Goal: Task Accomplishment & Management: Complete application form

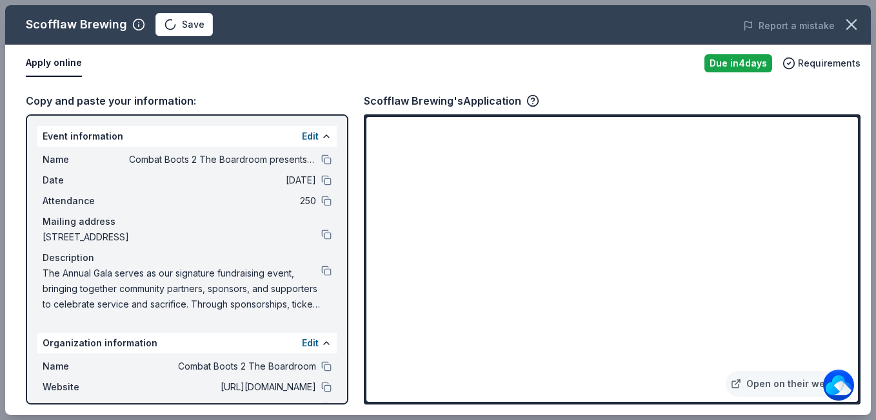
scroll to position [387, 0]
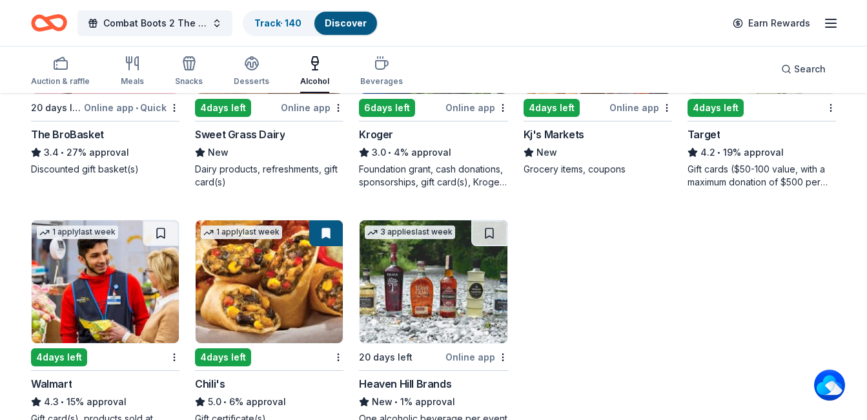
scroll to position [560, 0]
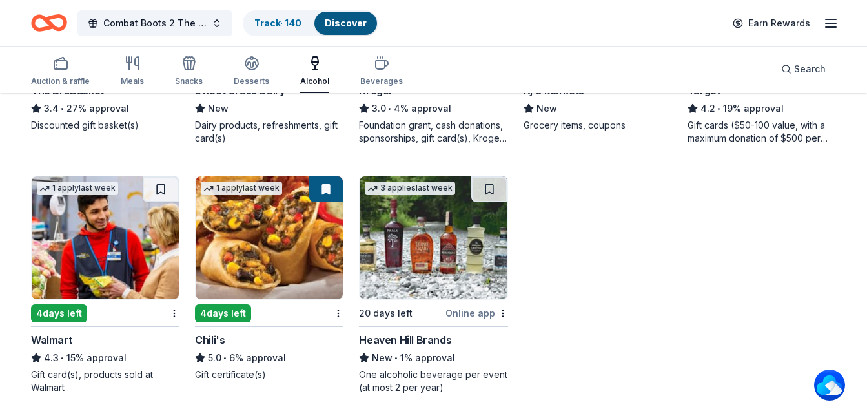
click at [309, 261] on img at bounding box center [269, 237] width 147 height 123
click at [432, 273] on img at bounding box center [432, 237] width 147 height 123
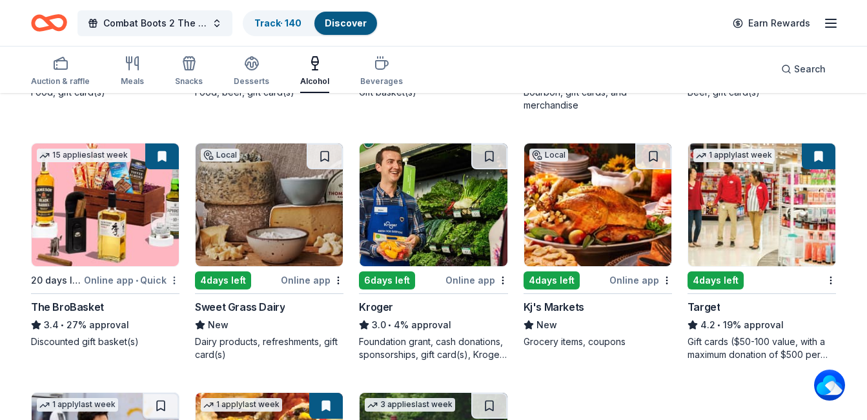
scroll to position [367, 0]
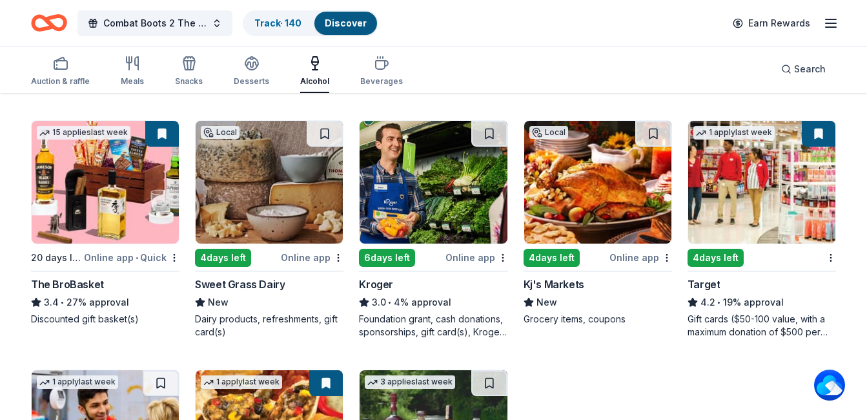
click at [97, 210] on img at bounding box center [105, 182] width 147 height 123
click at [259, 187] on img at bounding box center [269, 182] width 147 height 123
click at [779, 201] on img at bounding box center [761, 182] width 147 height 123
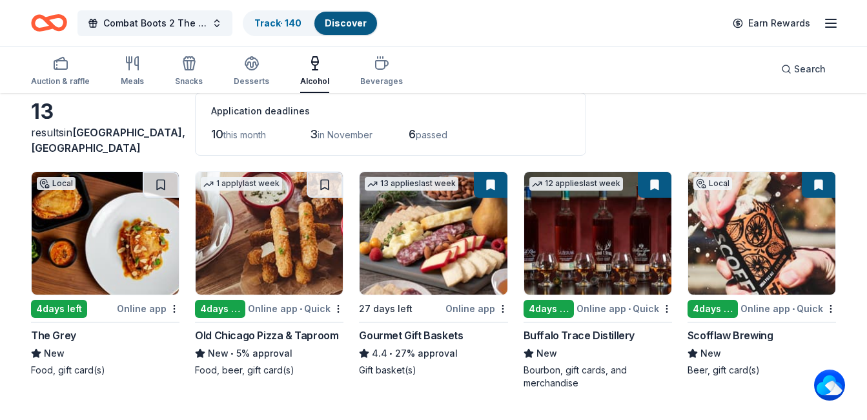
scroll to position [129, 0]
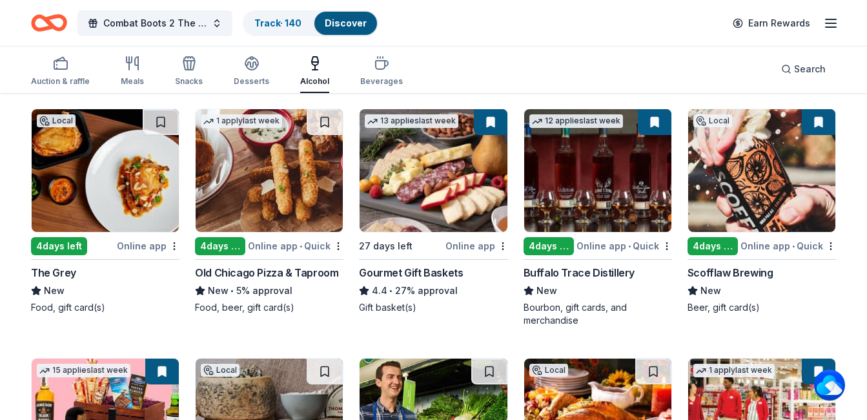
click at [66, 269] on div "The Grey" at bounding box center [53, 272] width 45 height 15
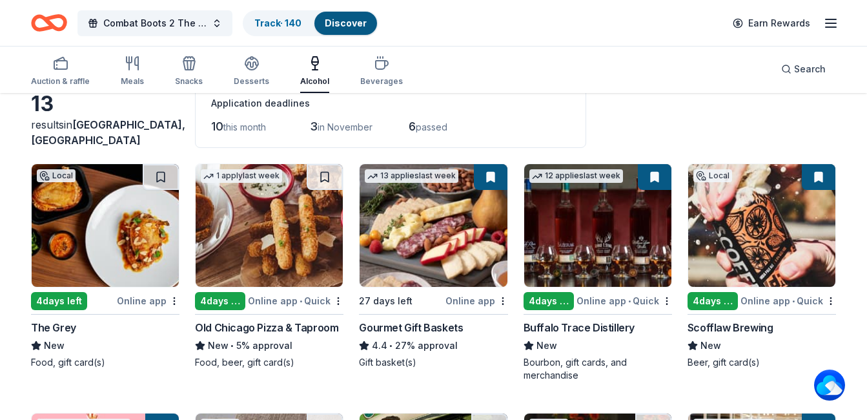
scroll to position [0, 0]
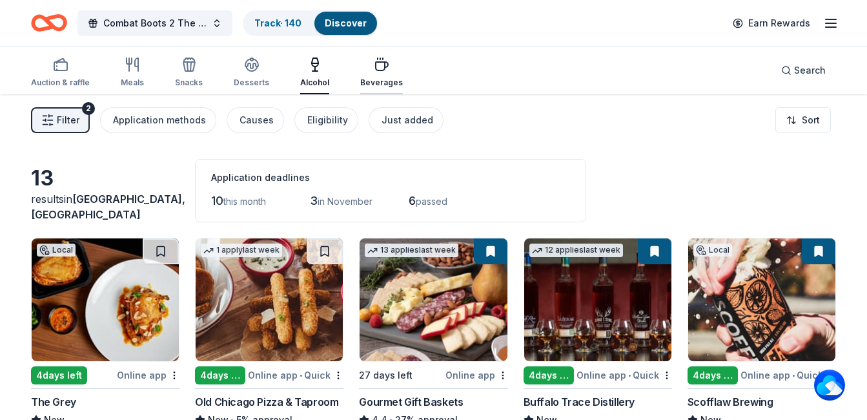
click at [369, 77] on div "Beverages" at bounding box center [381, 82] width 43 height 10
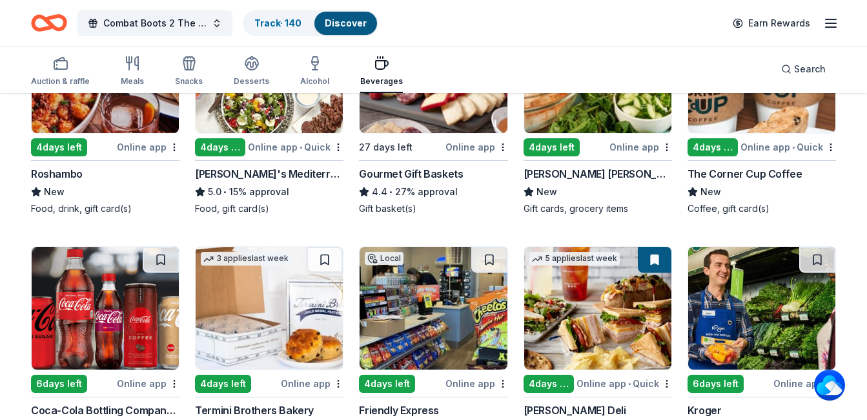
scroll to position [258, 0]
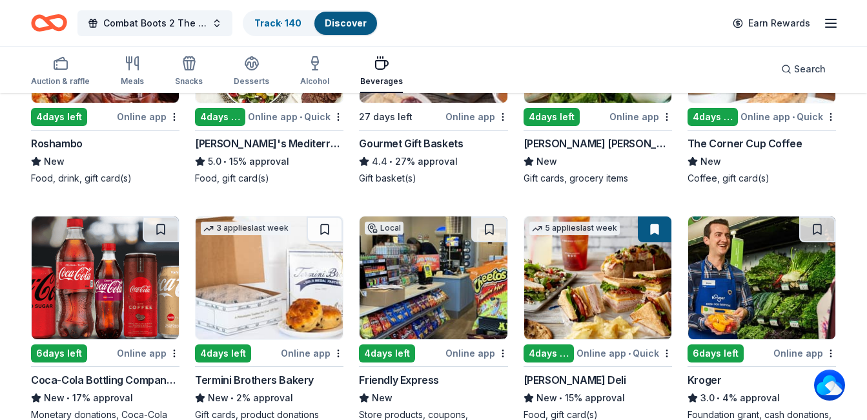
click at [143, 380] on div "Coca-Cola Bottling Company UNITED" at bounding box center [105, 379] width 148 height 15
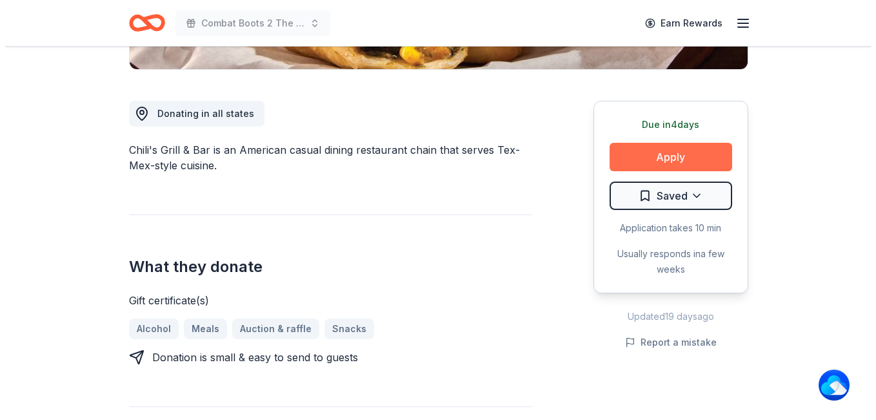
scroll to position [323, 0]
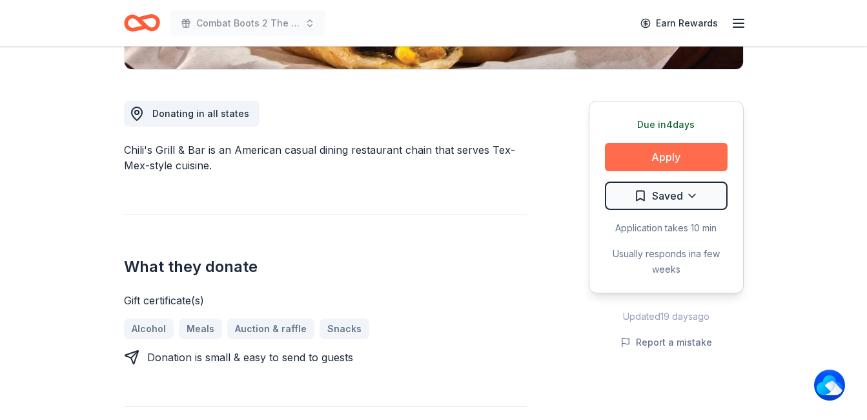
click at [662, 151] on button "Apply" at bounding box center [666, 157] width 123 height 28
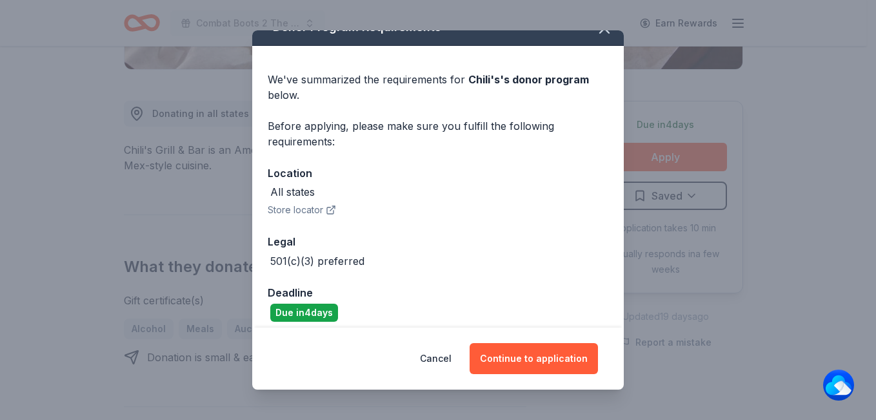
scroll to position [31, 0]
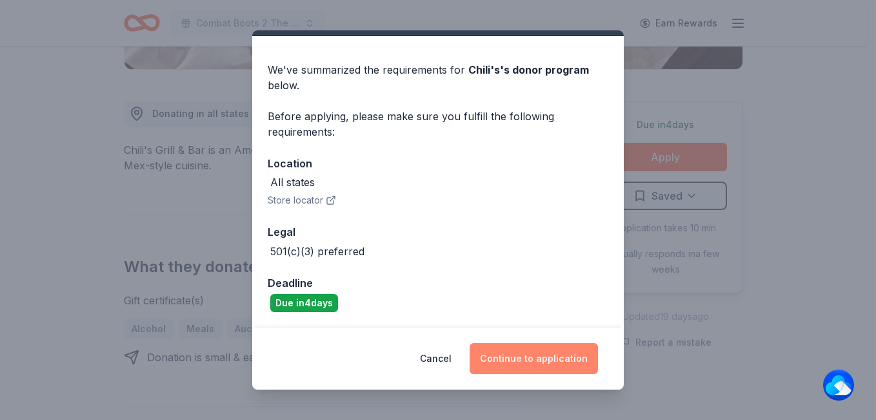
click at [518, 350] on button "Continue to application" at bounding box center [534, 358] width 128 height 31
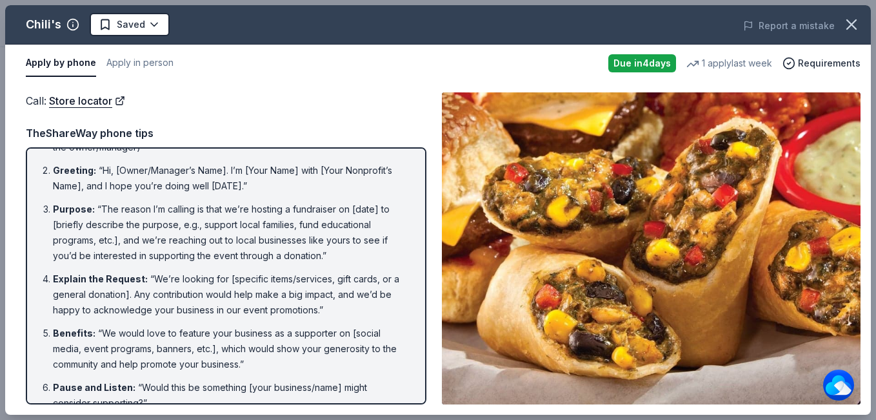
scroll to position [0, 0]
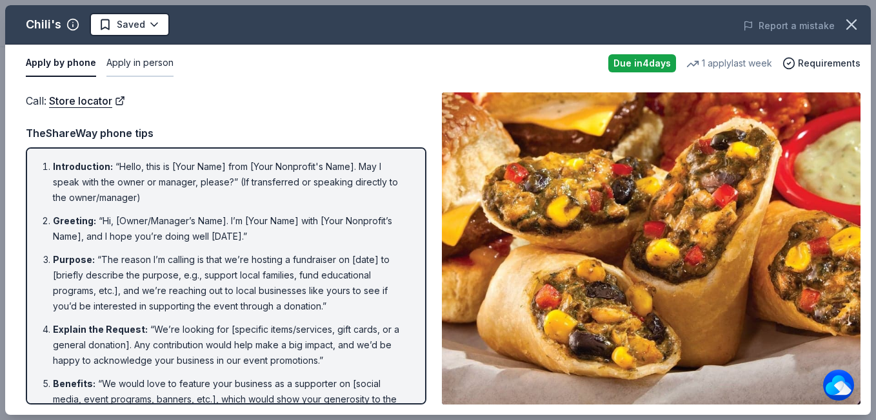
click at [145, 65] on button "Apply in person" at bounding box center [139, 63] width 67 height 27
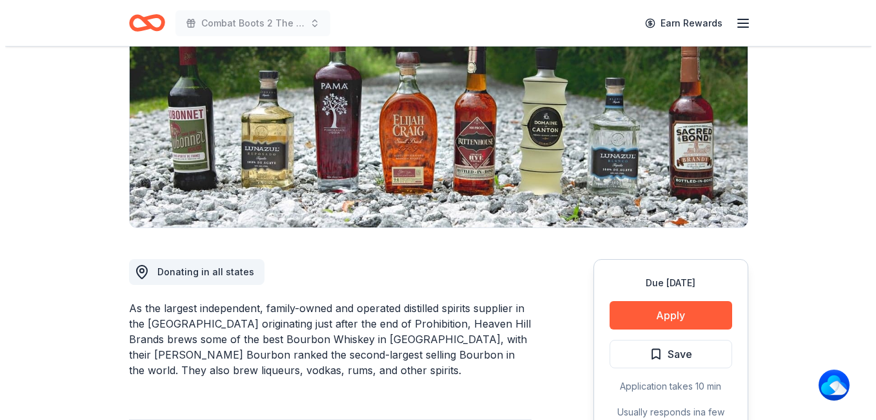
scroll to position [323, 0]
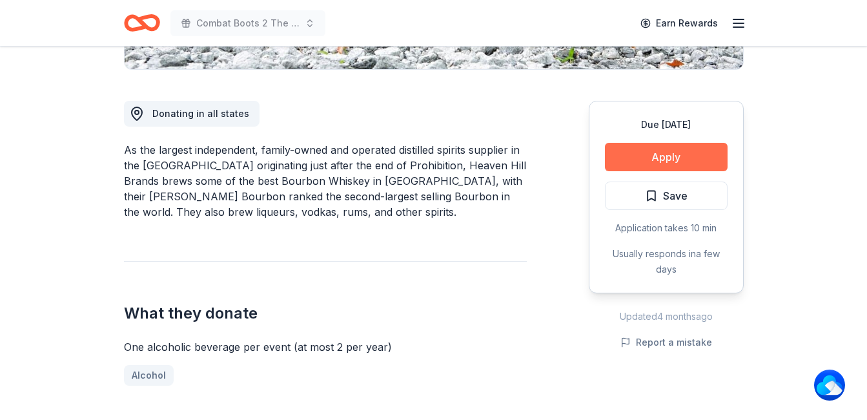
click at [694, 157] on button "Apply" at bounding box center [666, 157] width 123 height 28
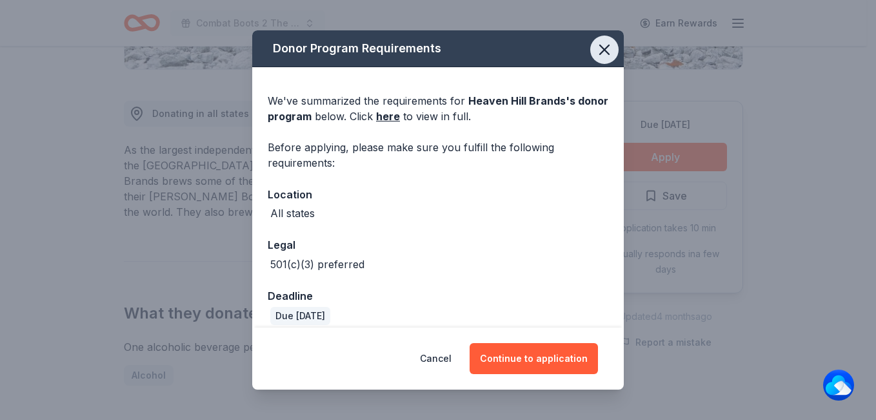
click at [600, 48] on icon "button" at bounding box center [605, 50] width 18 height 18
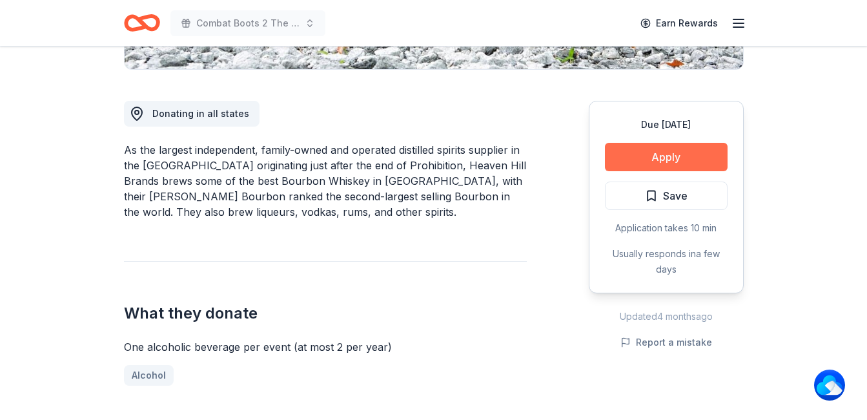
click at [674, 155] on button "Apply" at bounding box center [666, 157] width 123 height 28
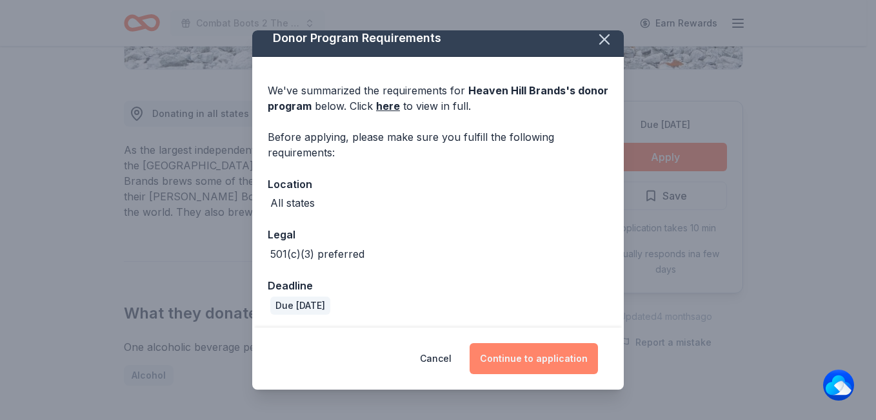
scroll to position [13, 0]
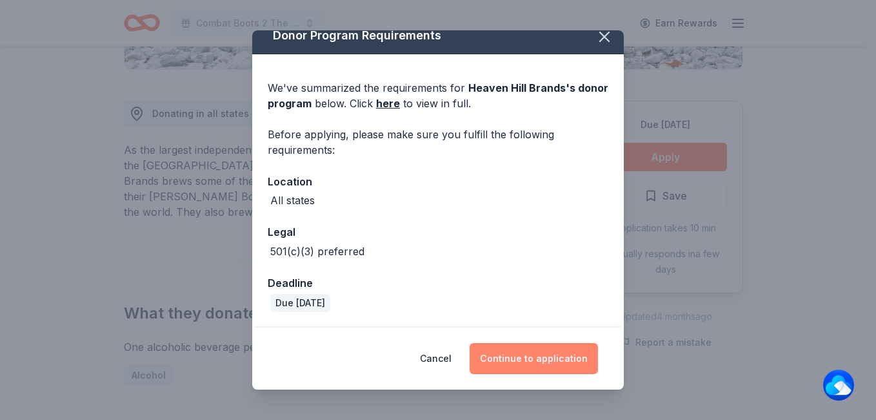
click at [533, 363] on button "Continue to application" at bounding box center [534, 358] width 128 height 31
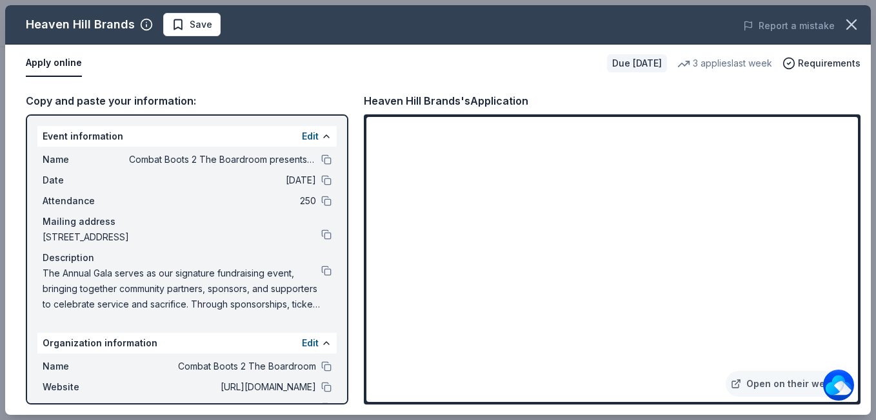
click at [59, 65] on button "Apply online" at bounding box center [54, 63] width 56 height 27
click at [762, 387] on link "Open on their website" at bounding box center [789, 383] width 127 height 26
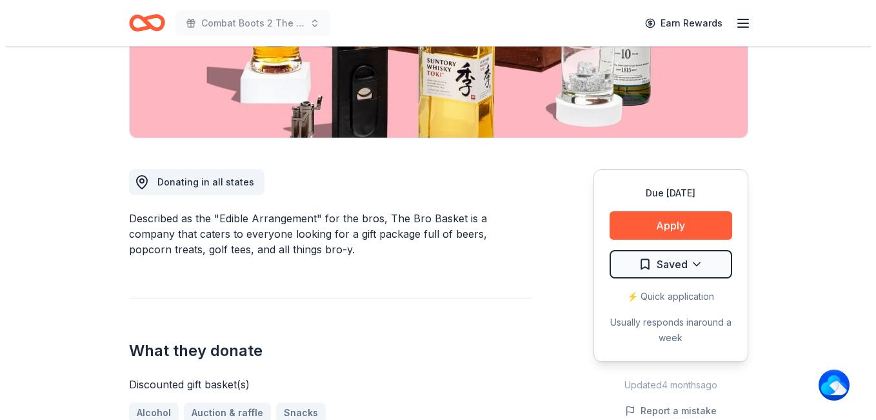
scroll to position [258, 0]
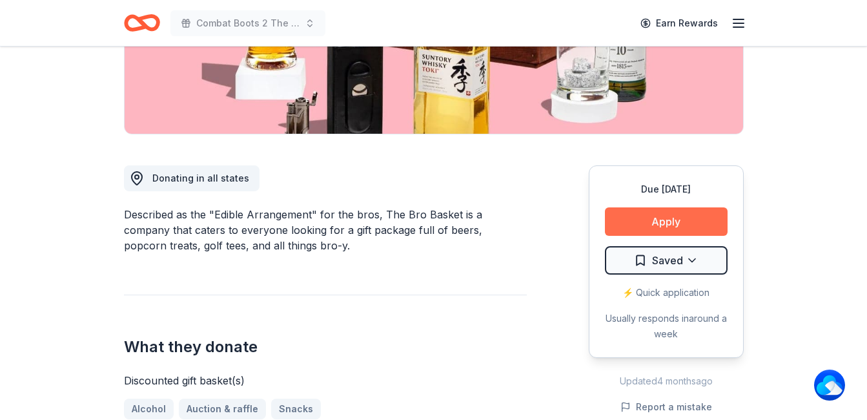
click at [657, 223] on button "Apply" at bounding box center [666, 221] width 123 height 28
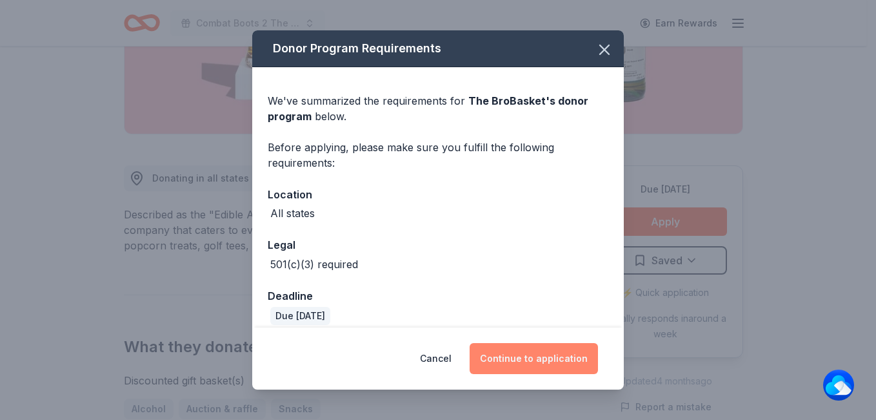
click at [558, 355] on button "Continue to application" at bounding box center [534, 358] width 128 height 31
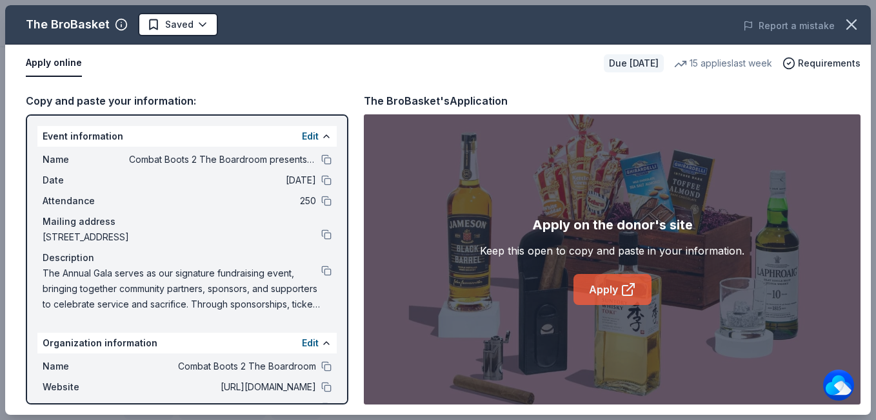
click at [609, 290] on link "Apply" at bounding box center [613, 289] width 78 height 31
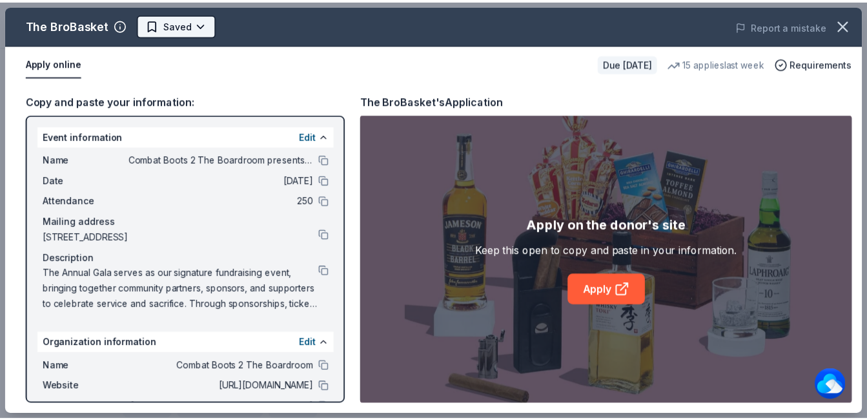
scroll to position [0, 0]
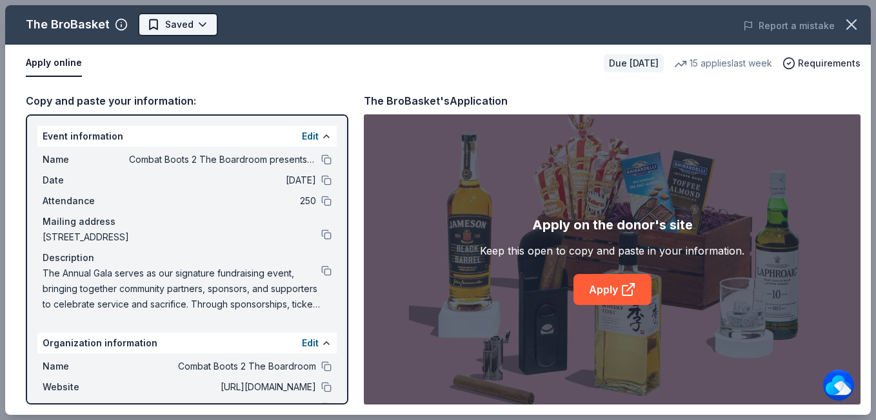
click at [172, 32] on body "Combat Boots 2 The Boardroom presents the "United We Stand" Campaign Earn Rewar…" at bounding box center [433, 210] width 867 height 420
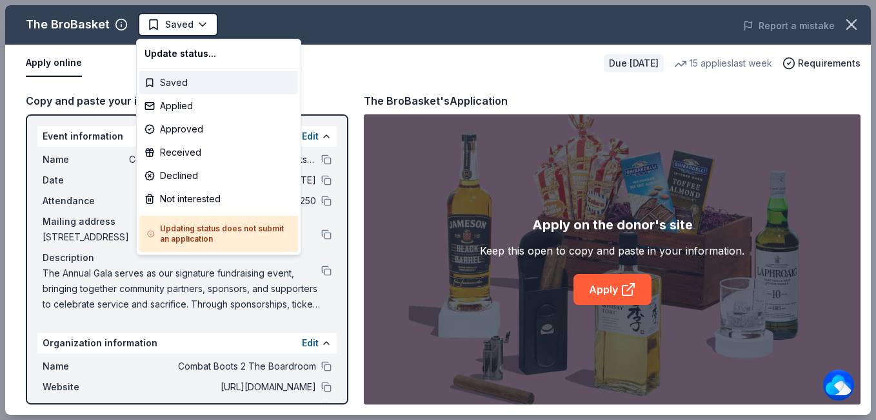
click at [167, 85] on div "Saved" at bounding box center [218, 82] width 159 height 23
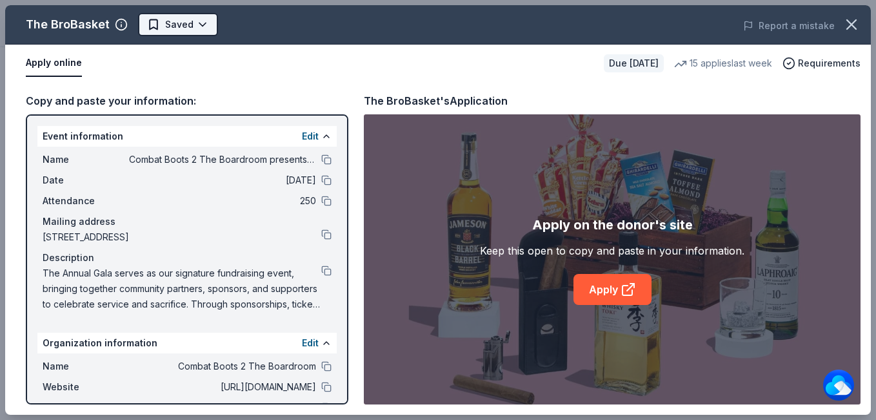
click at [198, 25] on body "Combat Boots 2 The Boardroom presents the "United We Stand" Campaign Saved Appl…" at bounding box center [433, 210] width 867 height 420
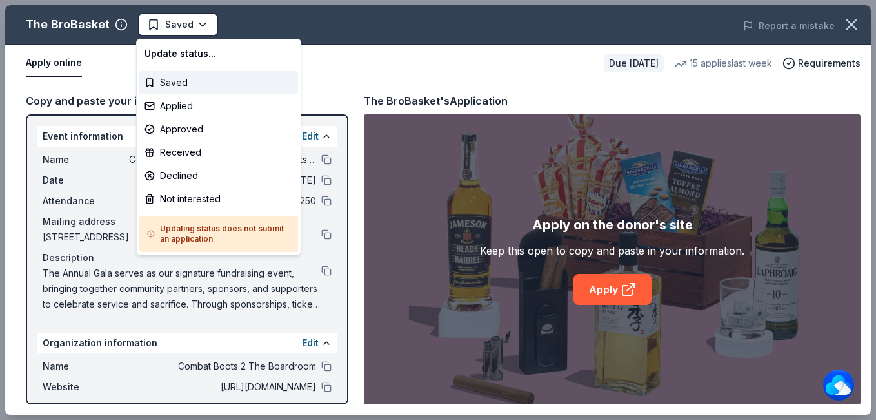
click at [389, 63] on html "Combat Boots 2 The Boardroom presents the "United We Stand" Campaign Saved Appl…" at bounding box center [438, 210] width 876 height 420
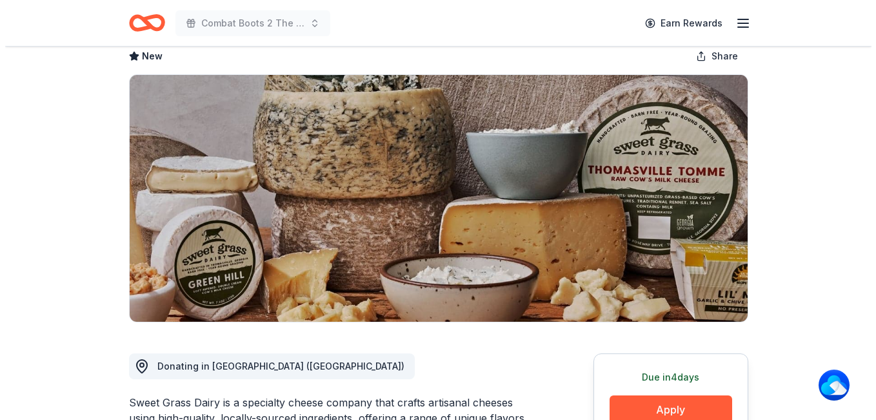
scroll to position [387, 0]
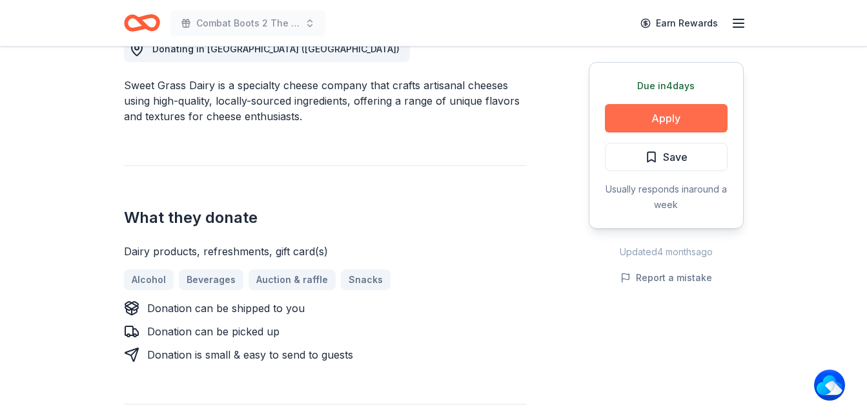
click at [691, 124] on button "Apply" at bounding box center [666, 118] width 123 height 28
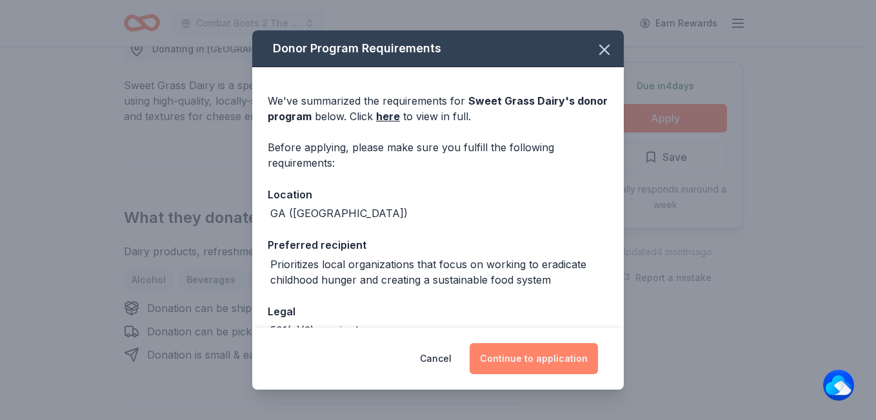
click at [563, 361] on button "Continue to application" at bounding box center [534, 358] width 128 height 31
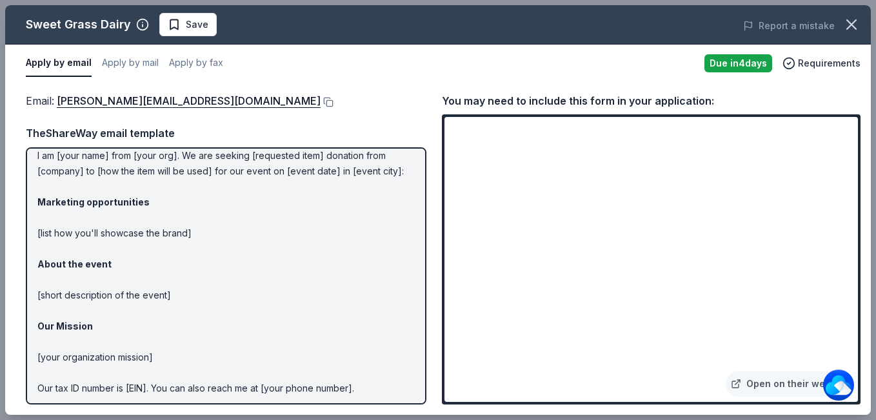
scroll to position [92, 0]
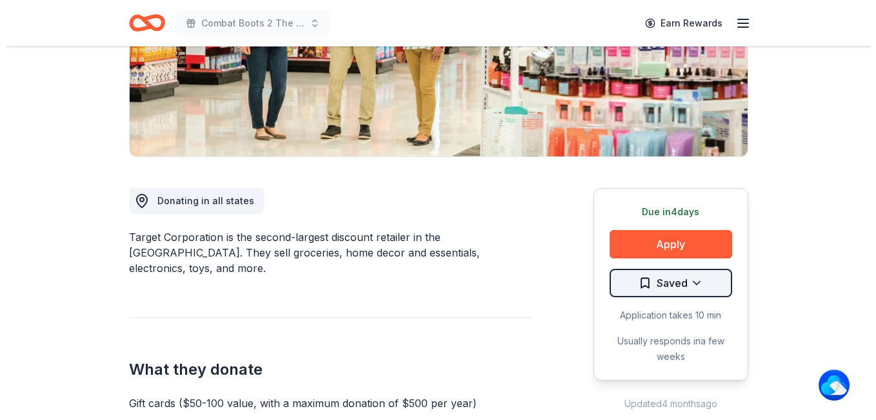
scroll to position [258, 0]
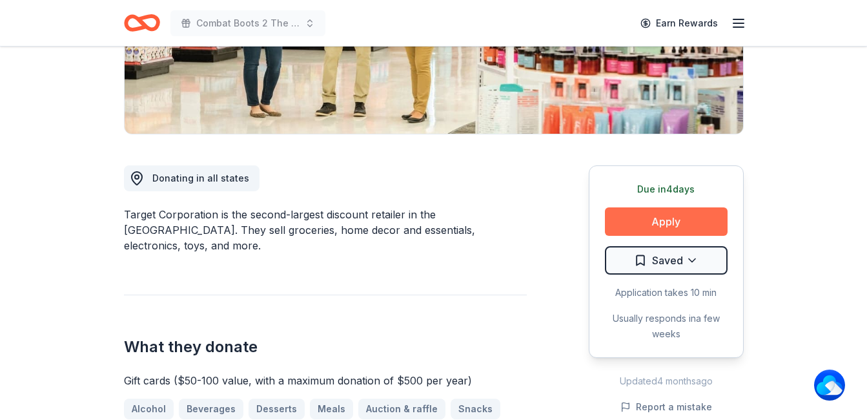
click at [674, 219] on button "Apply" at bounding box center [666, 221] width 123 height 28
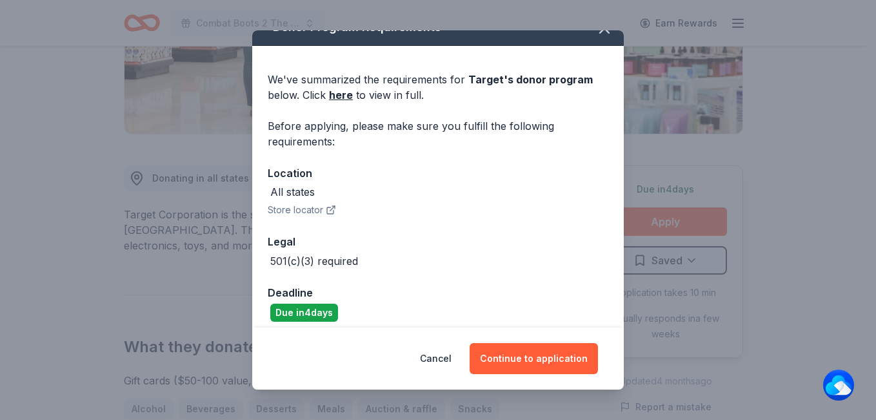
scroll to position [31, 0]
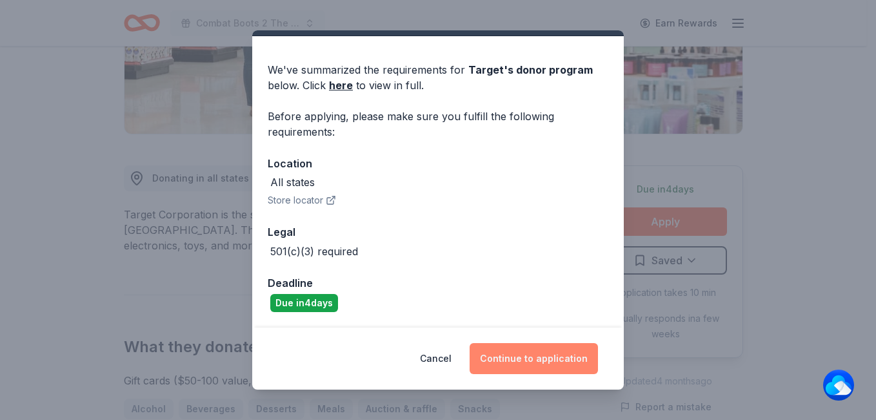
click at [545, 358] on button "Continue to application" at bounding box center [534, 358] width 128 height 31
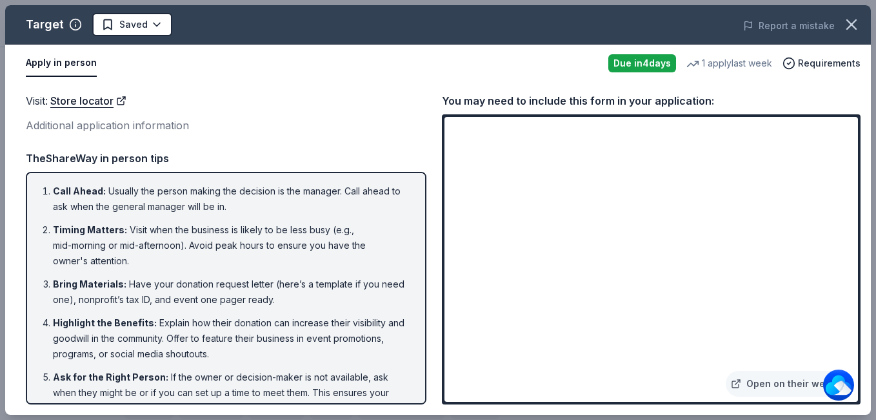
click at [64, 61] on button "Apply in person" at bounding box center [61, 63] width 71 height 27
click at [79, 68] on button "Apply in person" at bounding box center [61, 63] width 71 height 27
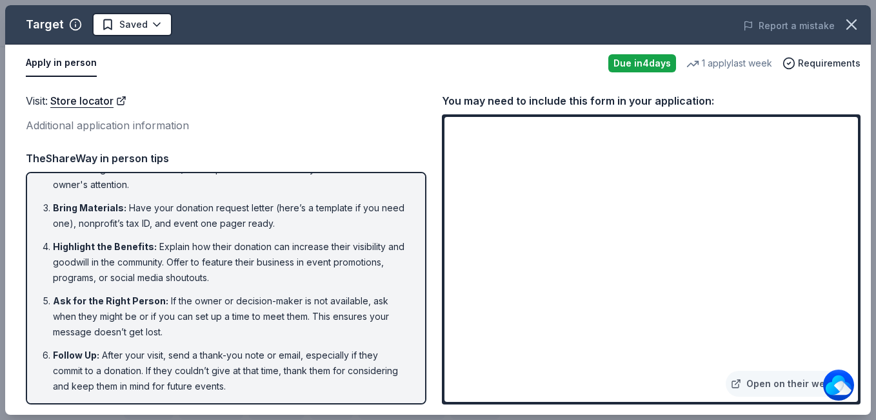
scroll to position [77, 0]
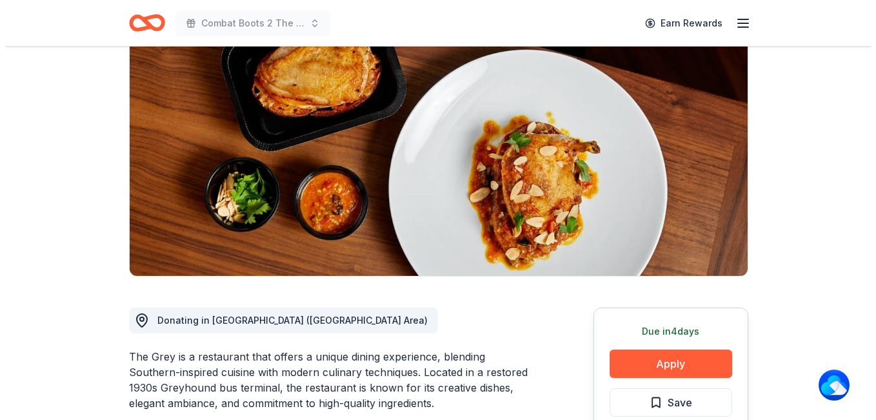
scroll to position [258, 0]
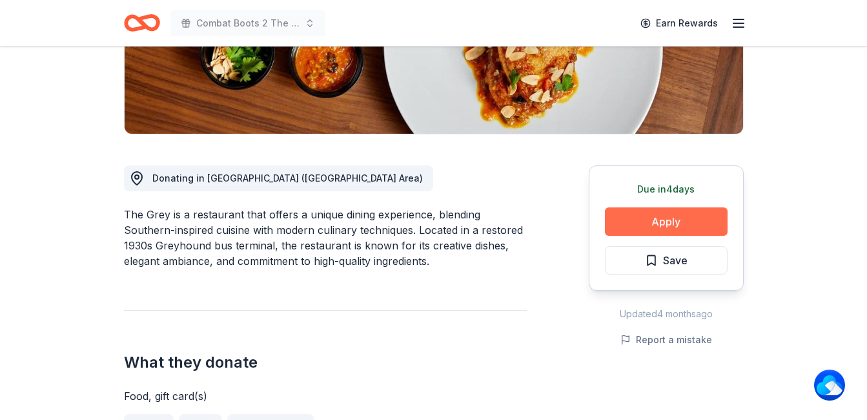
click at [700, 229] on button "Apply" at bounding box center [666, 221] width 123 height 28
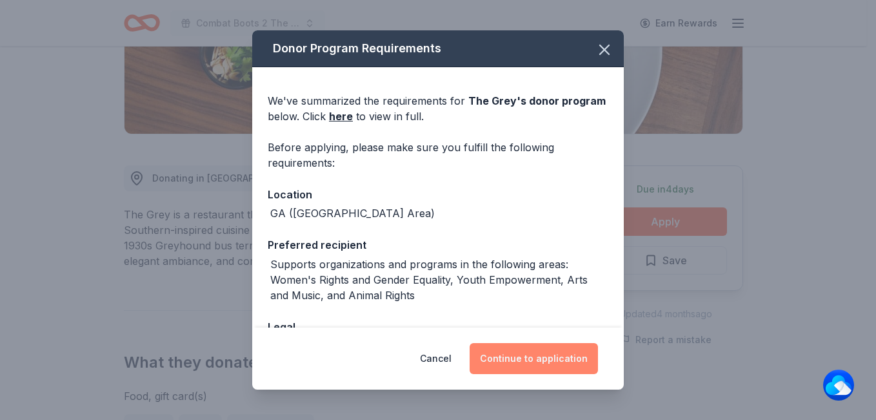
click at [531, 351] on button "Continue to application" at bounding box center [534, 358] width 128 height 31
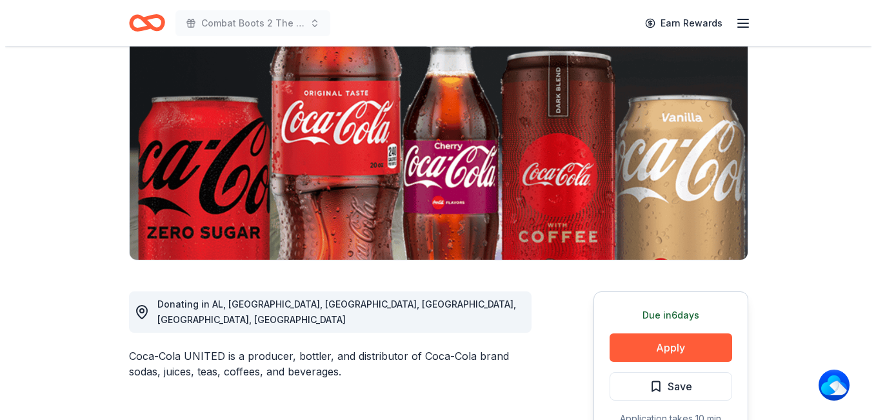
scroll to position [194, 0]
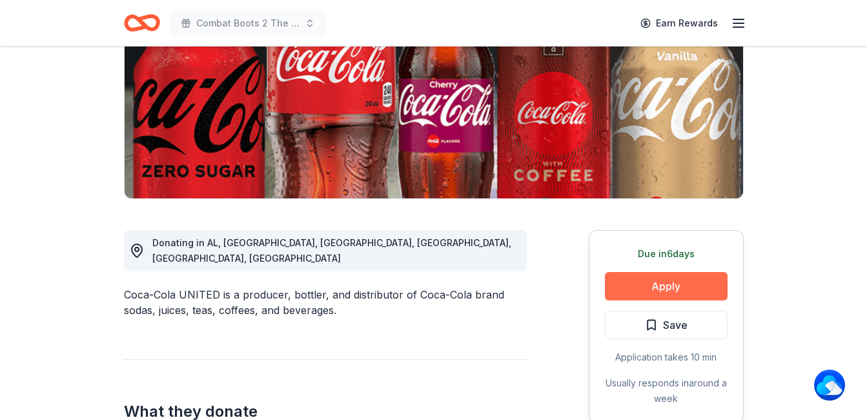
click at [646, 285] on button "Apply" at bounding box center [666, 286] width 123 height 28
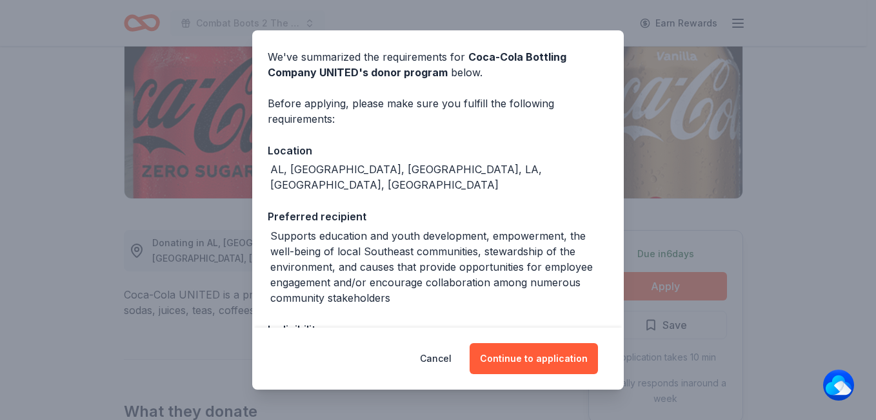
scroll to position [65, 0]
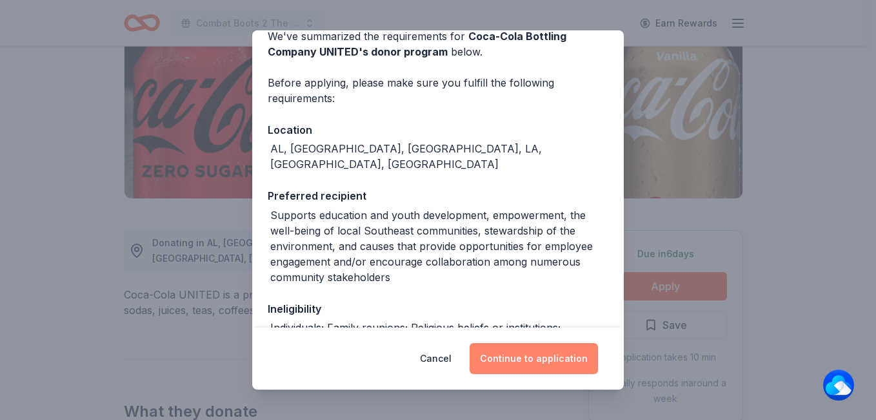
click at [548, 359] on button "Continue to application" at bounding box center [534, 358] width 128 height 31
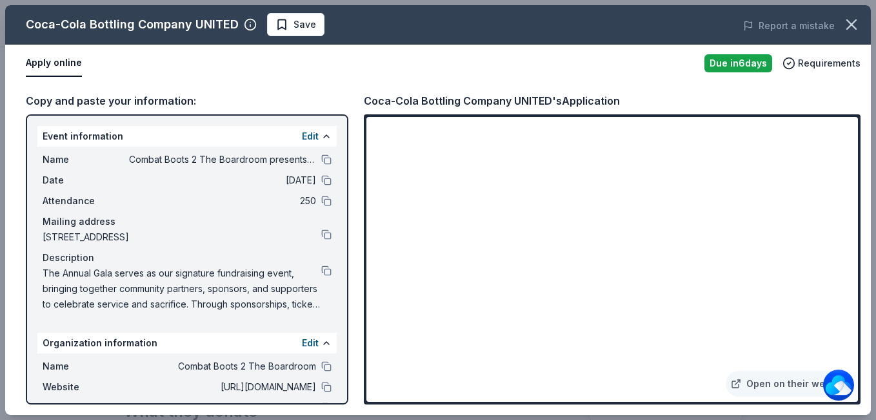
click at [45, 60] on button "Apply online" at bounding box center [54, 63] width 56 height 27
click at [46, 62] on button "Apply online" at bounding box center [54, 63] width 56 height 27
click at [760, 380] on link "Open on their website" at bounding box center [789, 383] width 127 height 26
